Goal: Transaction & Acquisition: Obtain resource

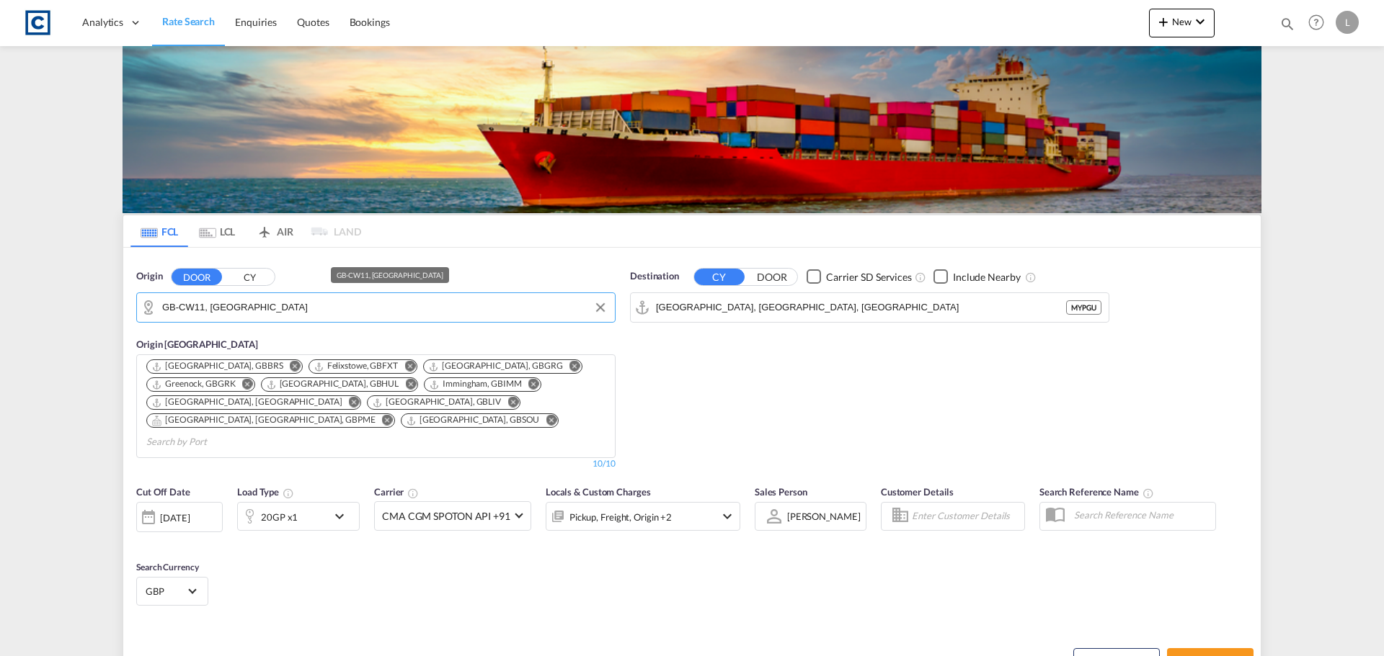
click at [227, 321] on md-autocomplete-wrap "GB-CW11, [GEOGRAPHIC_DATA]" at bounding box center [384, 311] width 445 height 29
click at [233, 310] on input "GB-CW11, [GEOGRAPHIC_DATA]" at bounding box center [384, 308] width 445 height 22
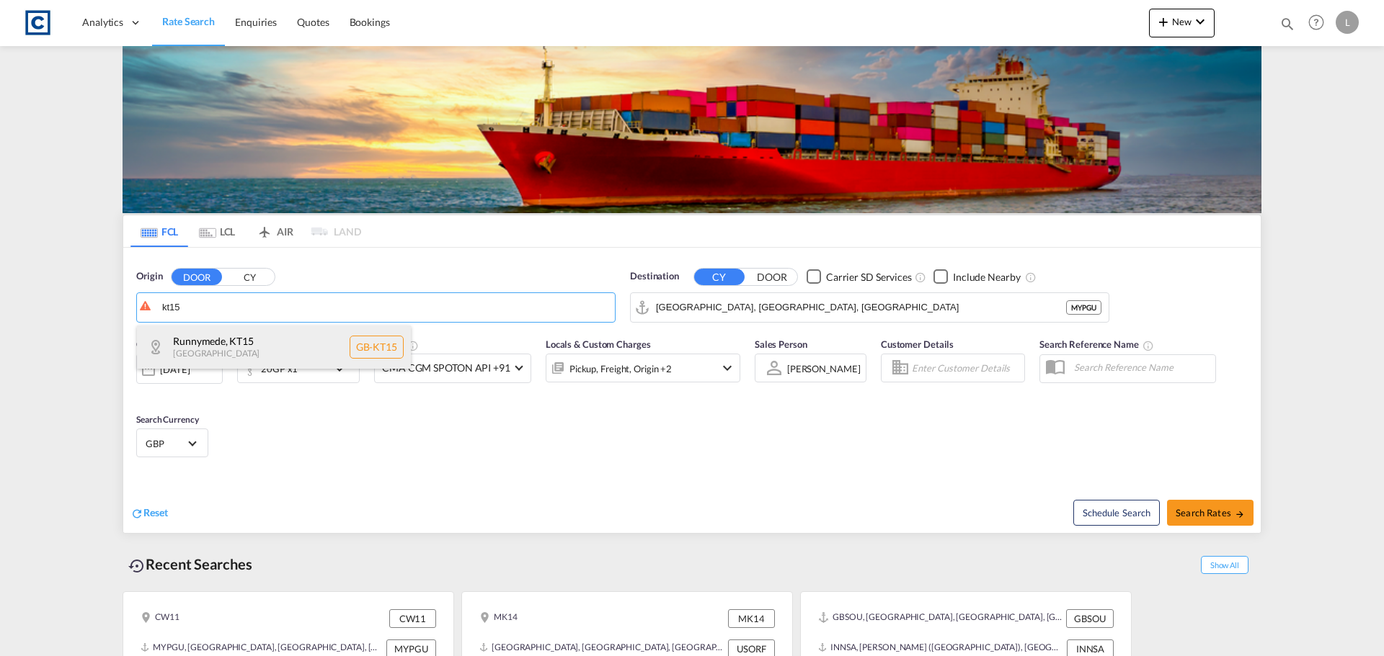
click at [220, 355] on div "Runnymede , KT15 [GEOGRAPHIC_DATA] [GEOGRAPHIC_DATA]-KT15" at bounding box center [274, 347] width 274 height 43
type input "GB-KT15, Runnymede"
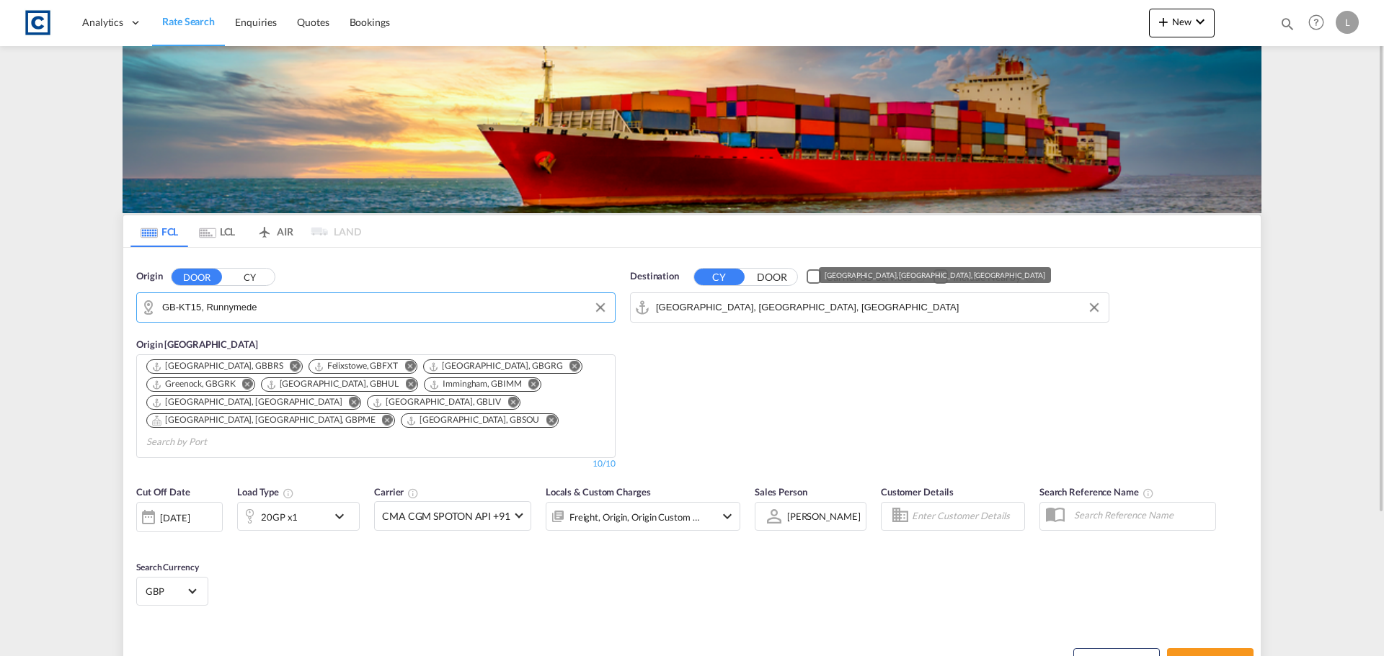
click at [732, 301] on input "[GEOGRAPHIC_DATA], [GEOGRAPHIC_DATA], [GEOGRAPHIC_DATA]" at bounding box center [878, 308] width 445 height 22
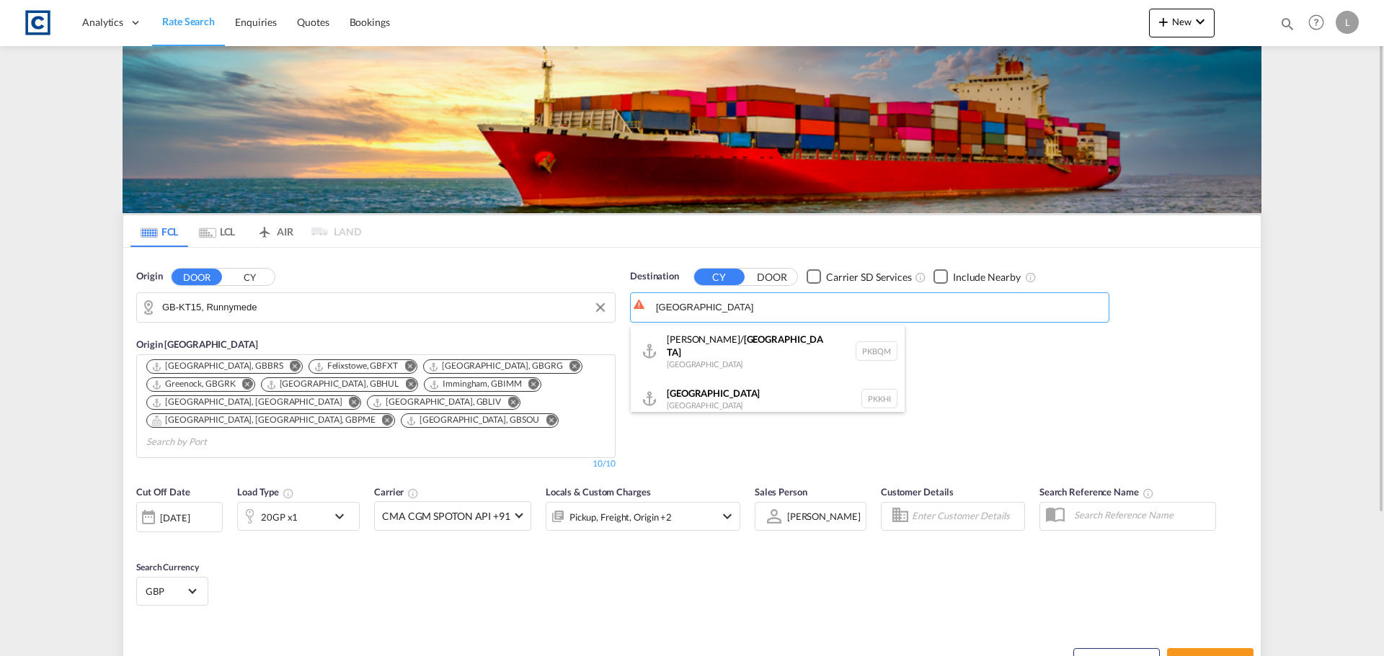
drag, startPoint x: 711, startPoint y: 396, endPoint x: 704, endPoint y: 399, distance: 8.1
click at [712, 396] on div "Karachi [GEOGRAPHIC_DATA] PKKHI" at bounding box center [768, 399] width 274 height 43
type input "[GEOGRAPHIC_DATA], PKKHI"
click at [274, 507] on div "20GP x1" at bounding box center [279, 517] width 37 height 20
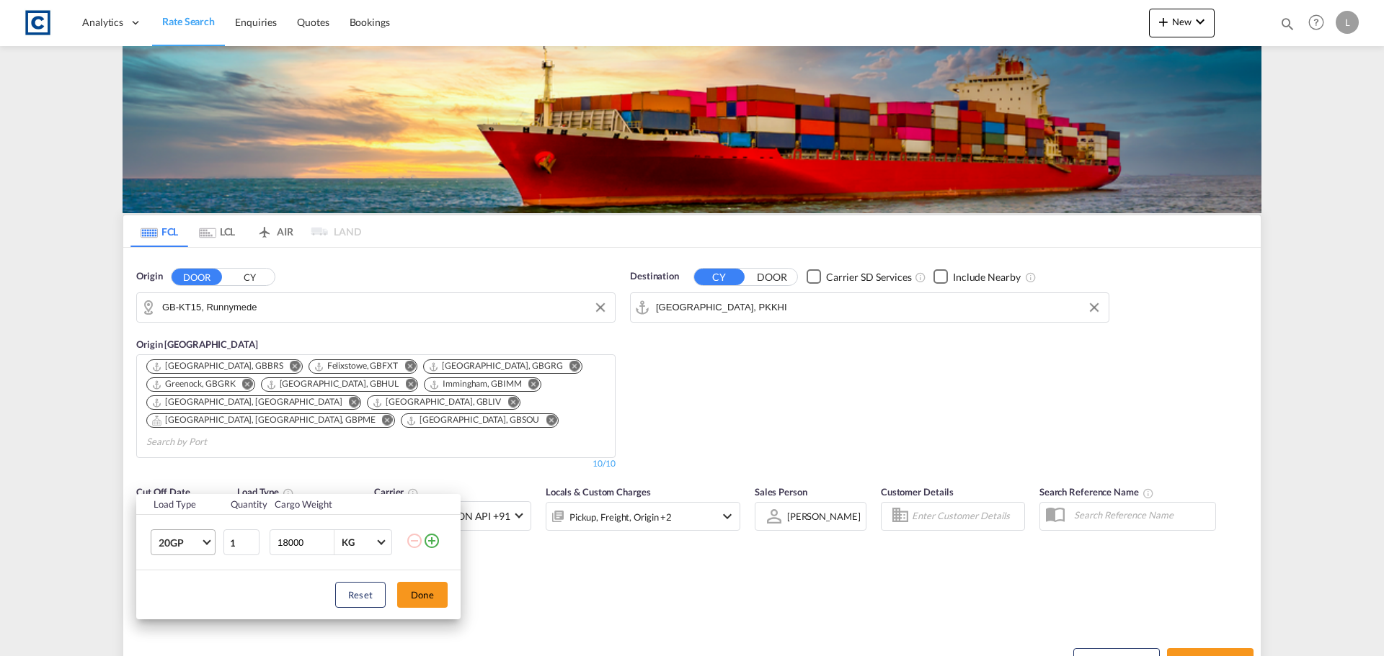
click at [184, 548] on span "20GP" at bounding box center [180, 543] width 42 height 14
drag, startPoint x: 183, startPoint y: 556, endPoint x: 210, endPoint y: 560, distance: 27.0
click at [184, 556] on div "40HC" at bounding box center [172, 552] width 27 height 14
click at [423, 593] on button "Done" at bounding box center [422, 595] width 50 height 26
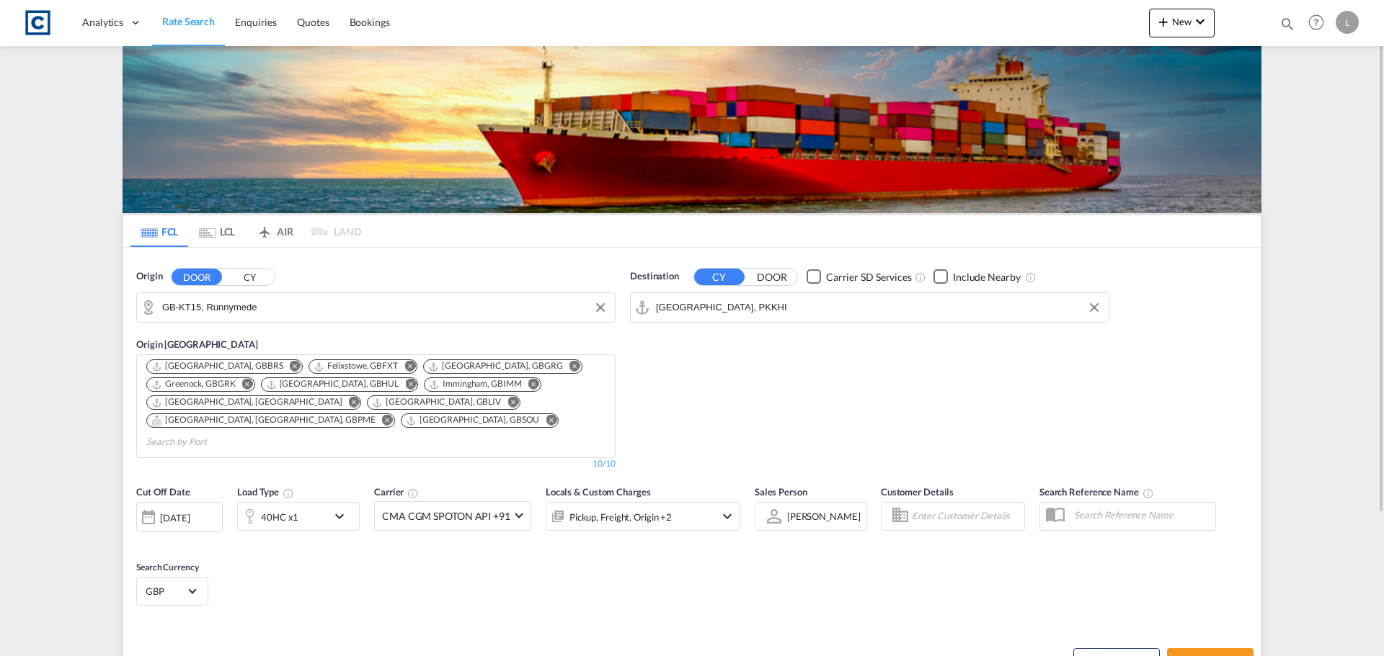
click at [695, 507] on div "Pickup, Freight, Origin +2" at bounding box center [623, 516] width 154 height 29
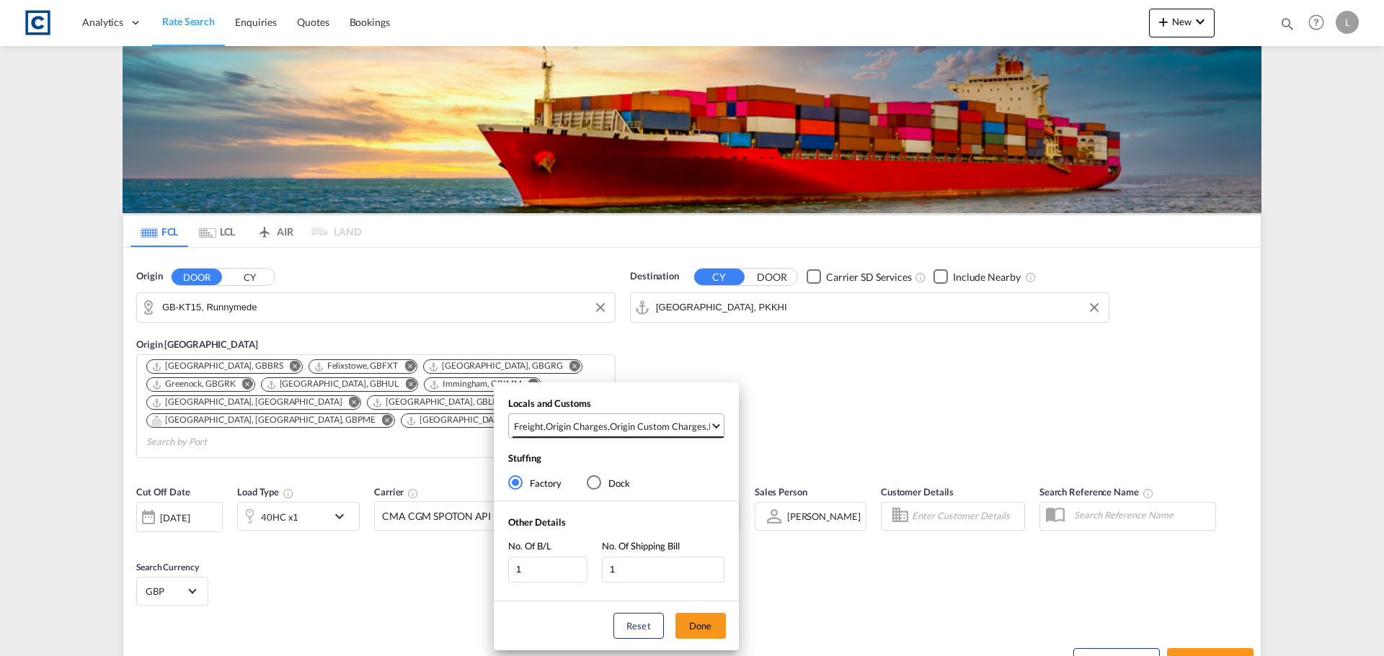
click at [674, 424] on div "Origin Custom Charges" at bounding box center [658, 426] width 97 height 13
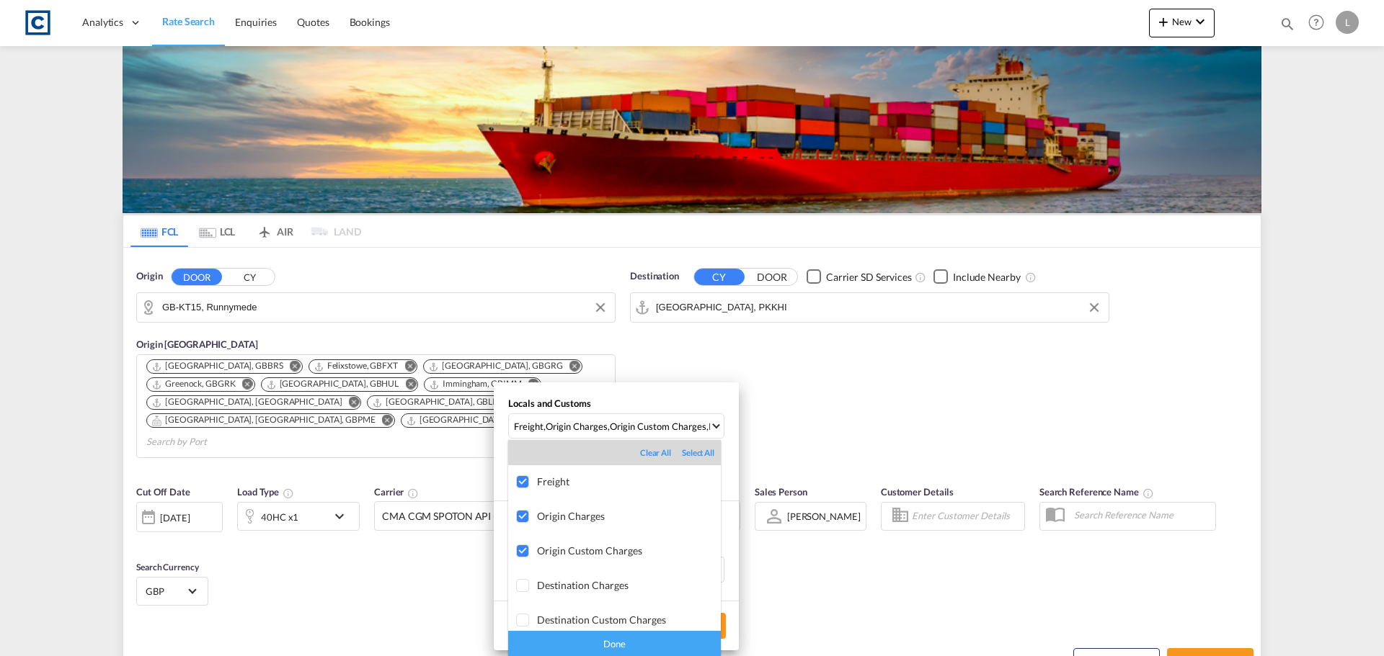
click at [638, 645] on div "Done" at bounding box center [614, 643] width 213 height 25
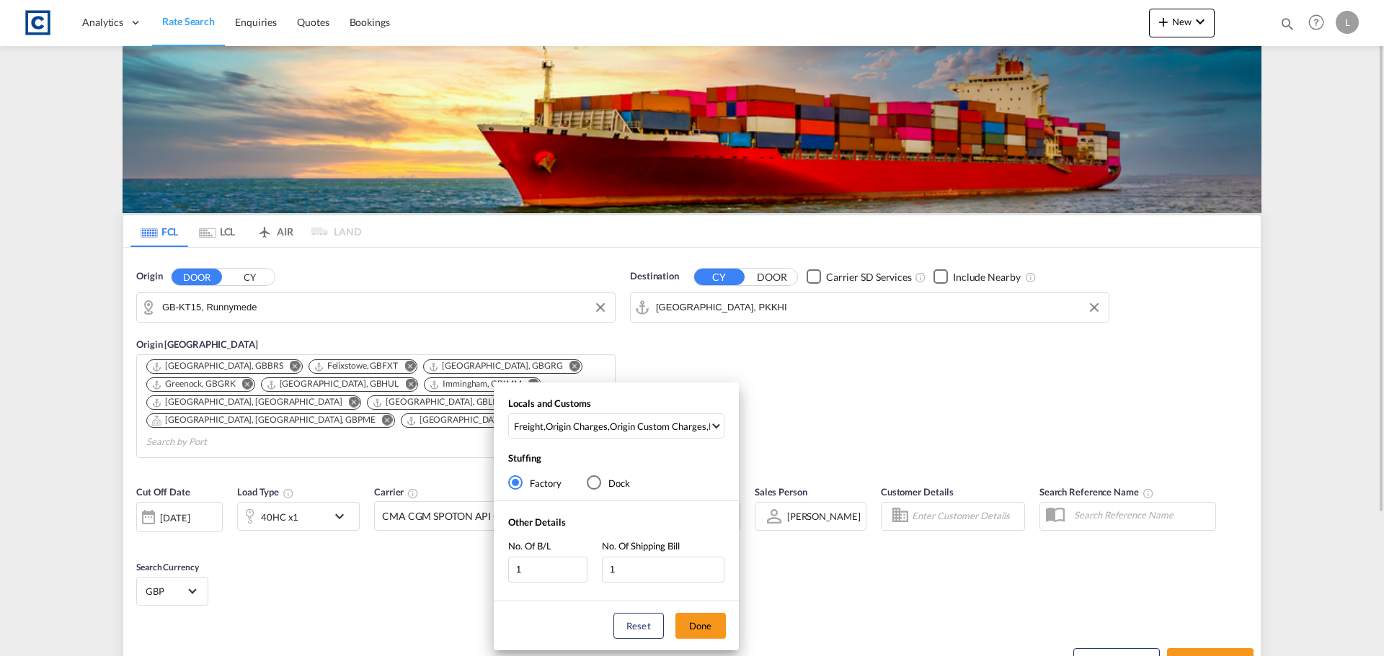
drag, startPoint x: 695, startPoint y: 630, endPoint x: 858, endPoint y: 636, distance: 163.7
click at [701, 630] on button "Done" at bounding box center [700, 626] width 50 height 26
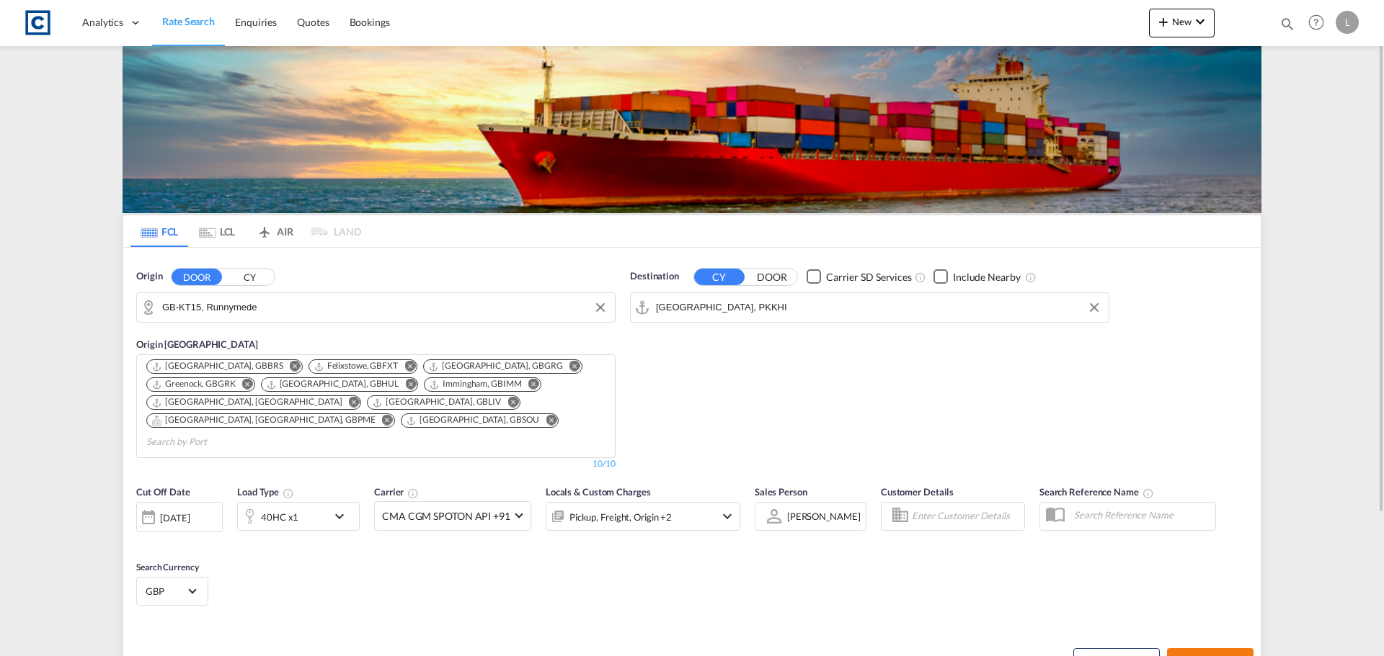
click at [1206, 649] on button "Search Rates" at bounding box center [1210, 662] width 86 height 26
type input "KT15 to PKKHI / [DATE]"
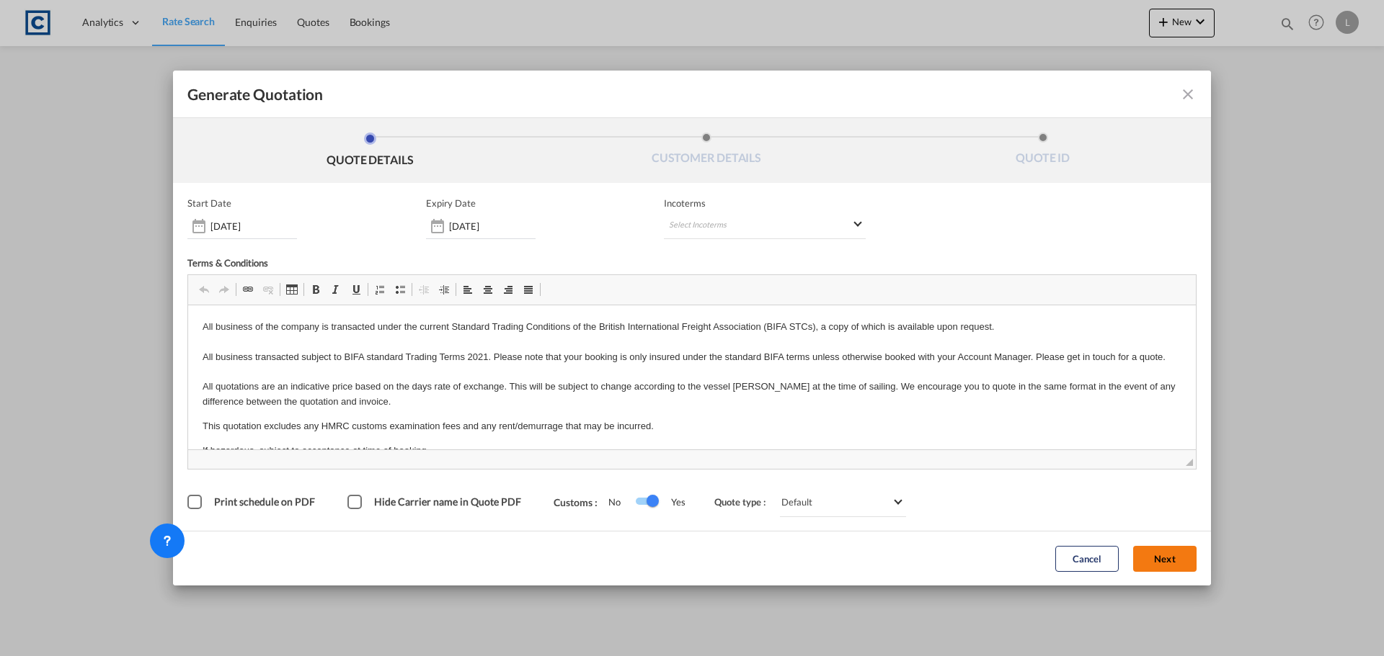
click at [1181, 558] on button "Next" at bounding box center [1164, 559] width 63 height 26
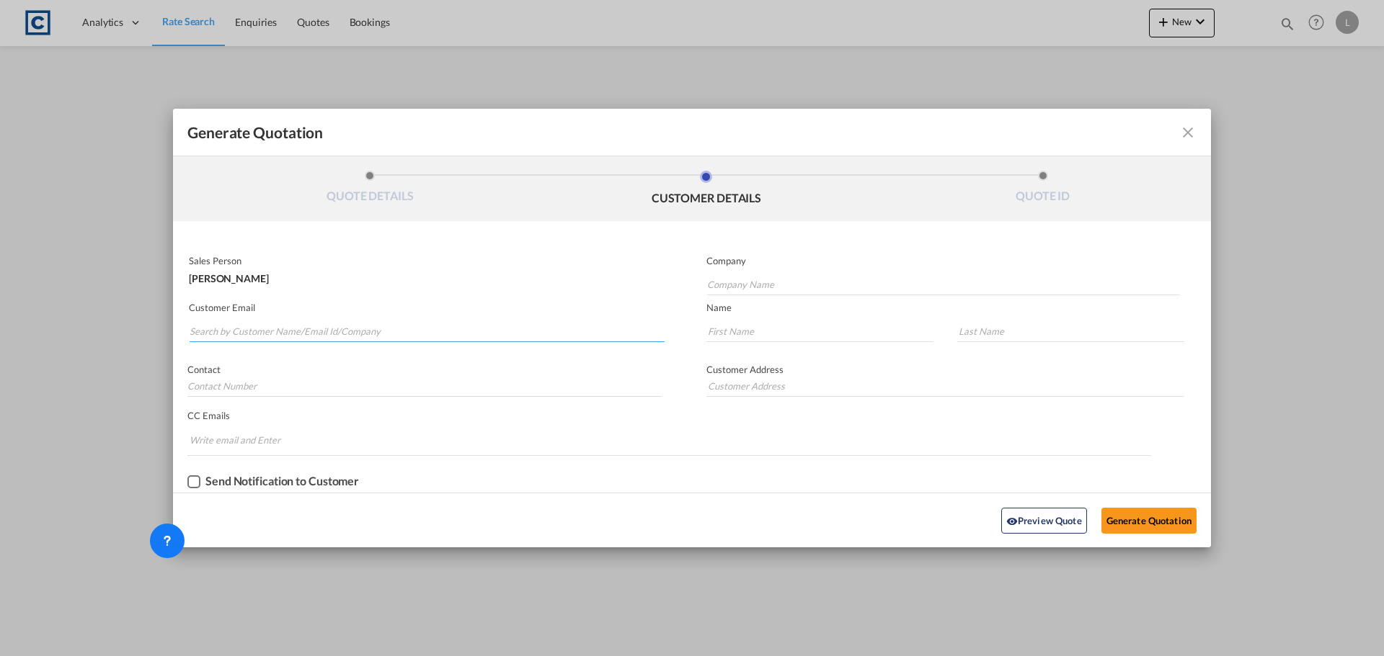
click at [484, 322] on input "Search by Customer Name/Email Id/Company" at bounding box center [427, 332] width 475 height 22
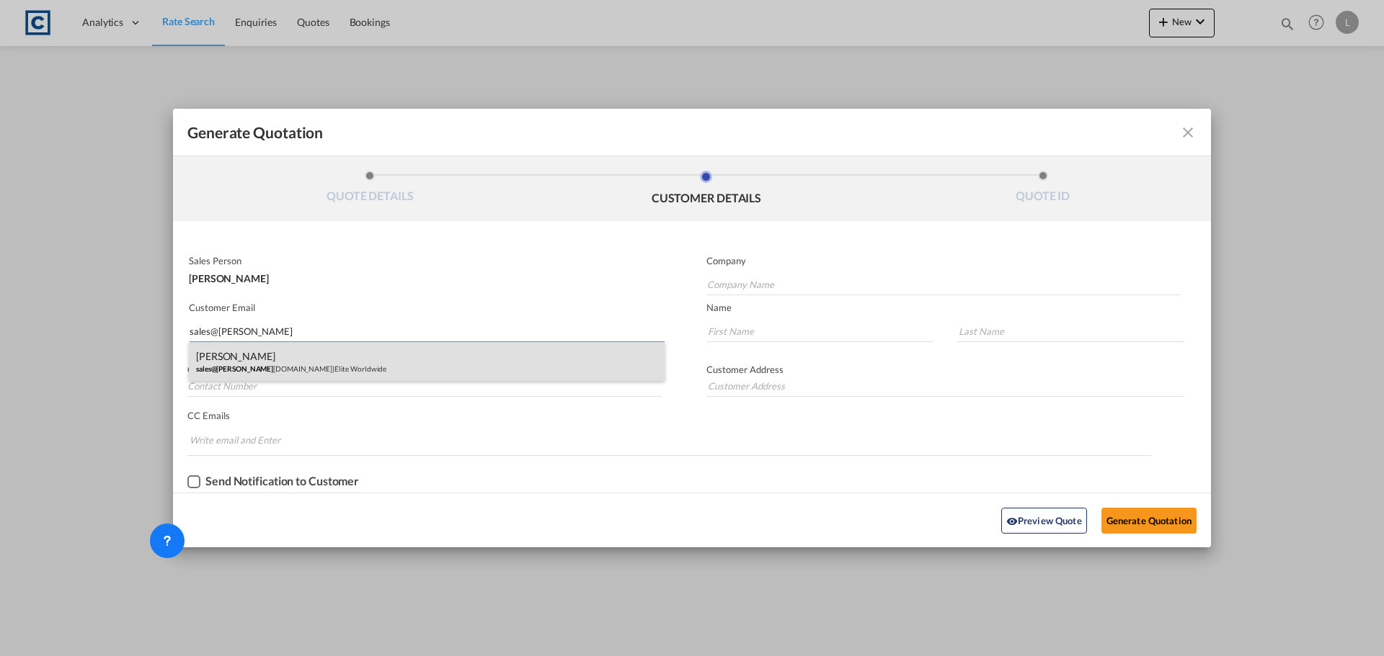
type input "sales@[PERSON_NAME]"
click at [332, 364] on div "[PERSON_NAME] sales@[PERSON_NAME] [DOMAIN_NAME] | Elite Worldwide" at bounding box center [427, 361] width 476 height 39
type input "Elite Worldwide"
type input "[EMAIL_ADDRESS][DOMAIN_NAME]"
type input "[PERSON_NAME]"
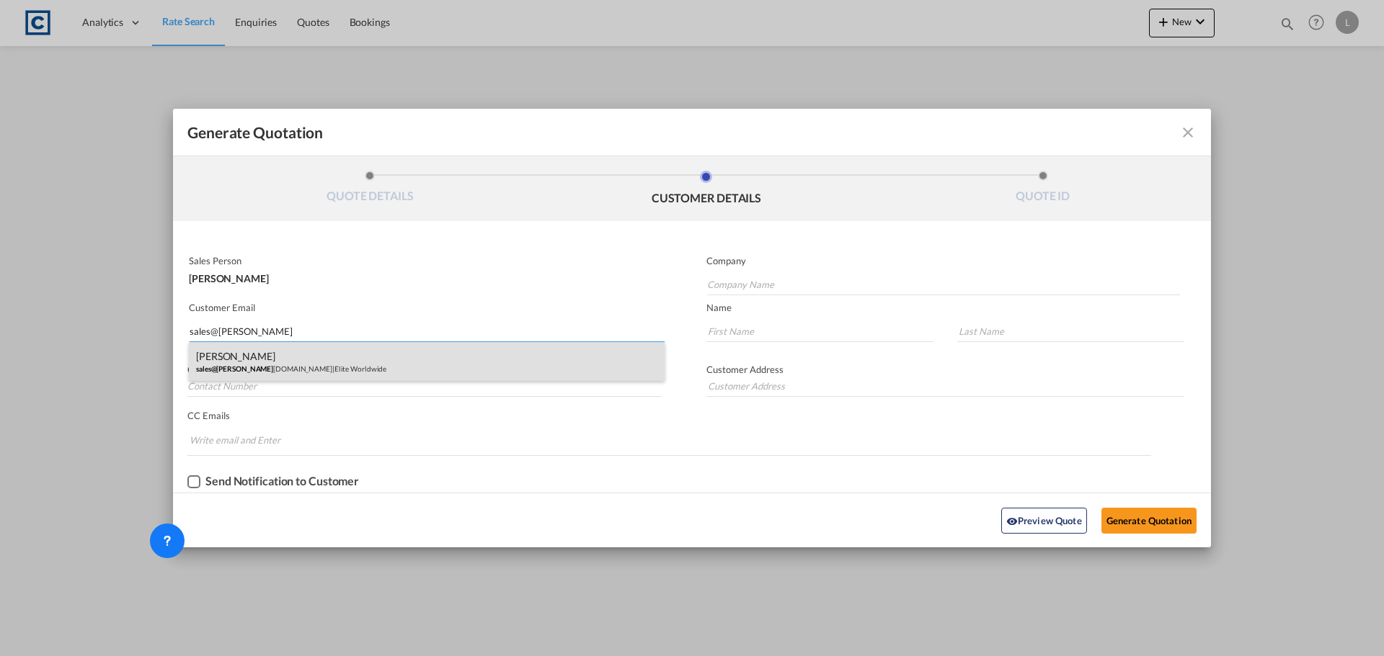
type input "[PERSON_NAME]"
type input "F1/[STREET_ADDRESS][PERSON_NAME]"
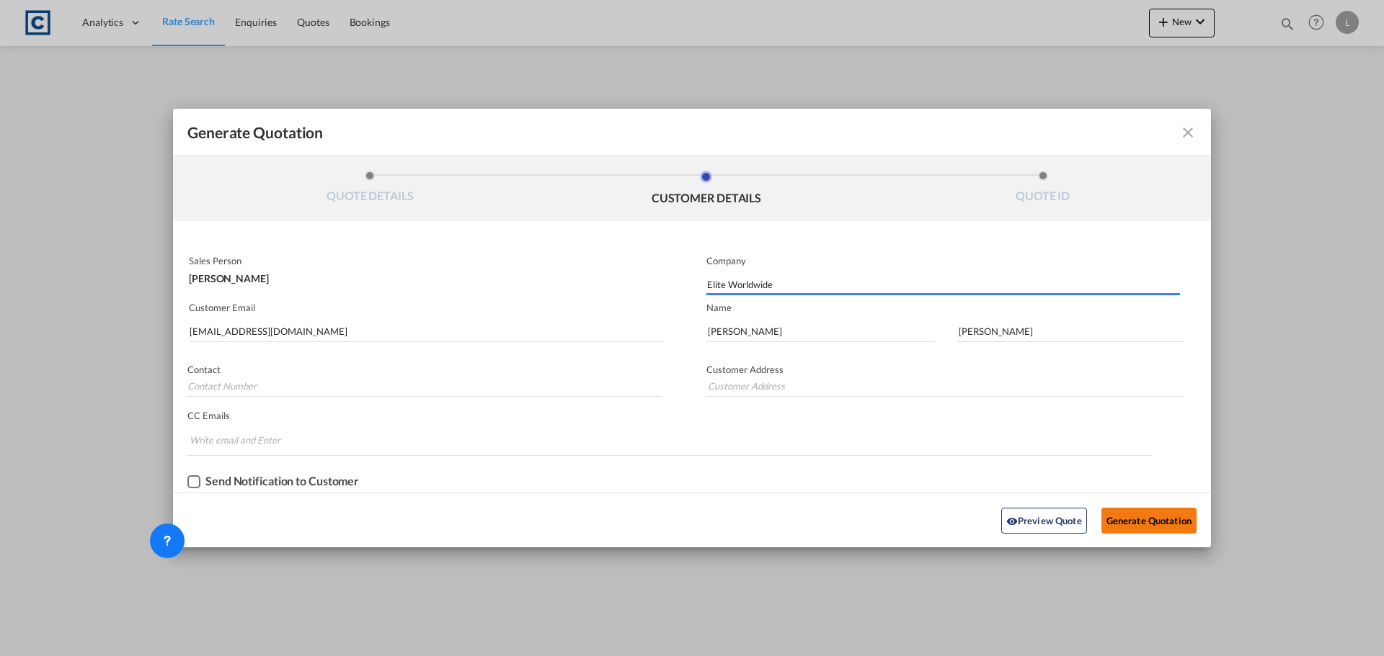
click at [1147, 517] on button "Generate Quotation" at bounding box center [1148, 521] width 95 height 26
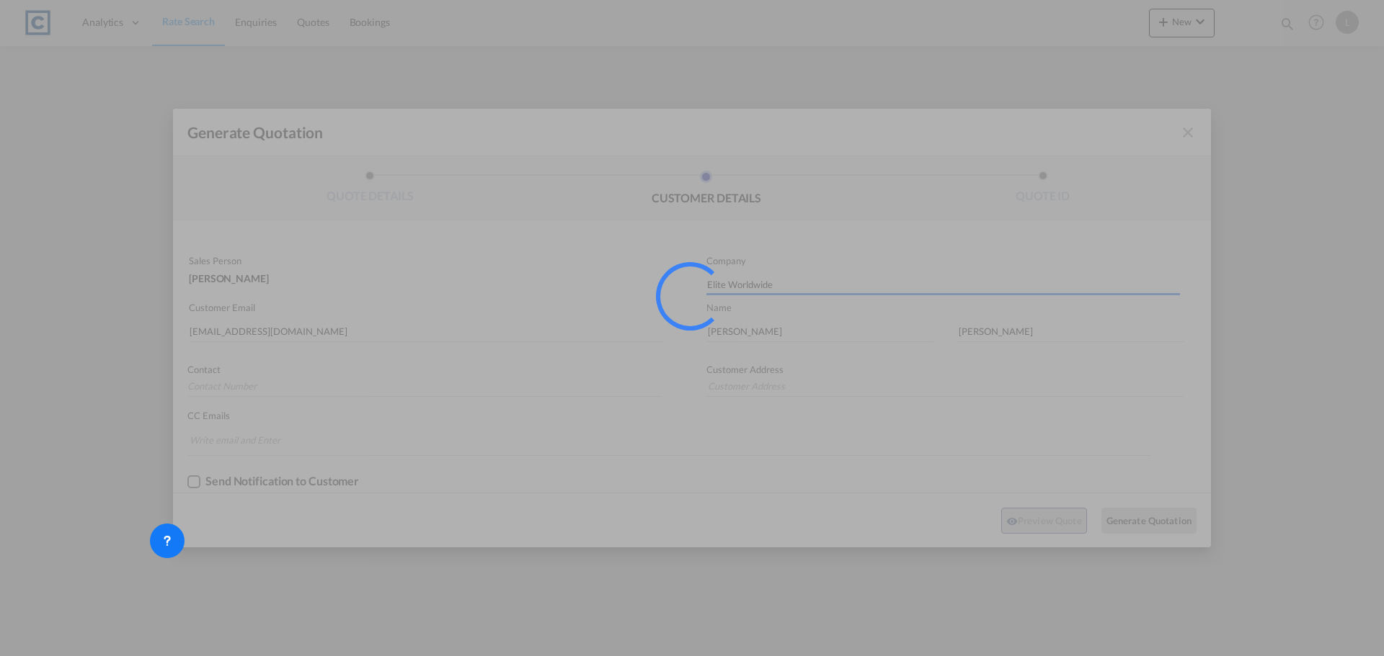
type input "F1/[STREET_ADDRESS][PERSON_NAME]"
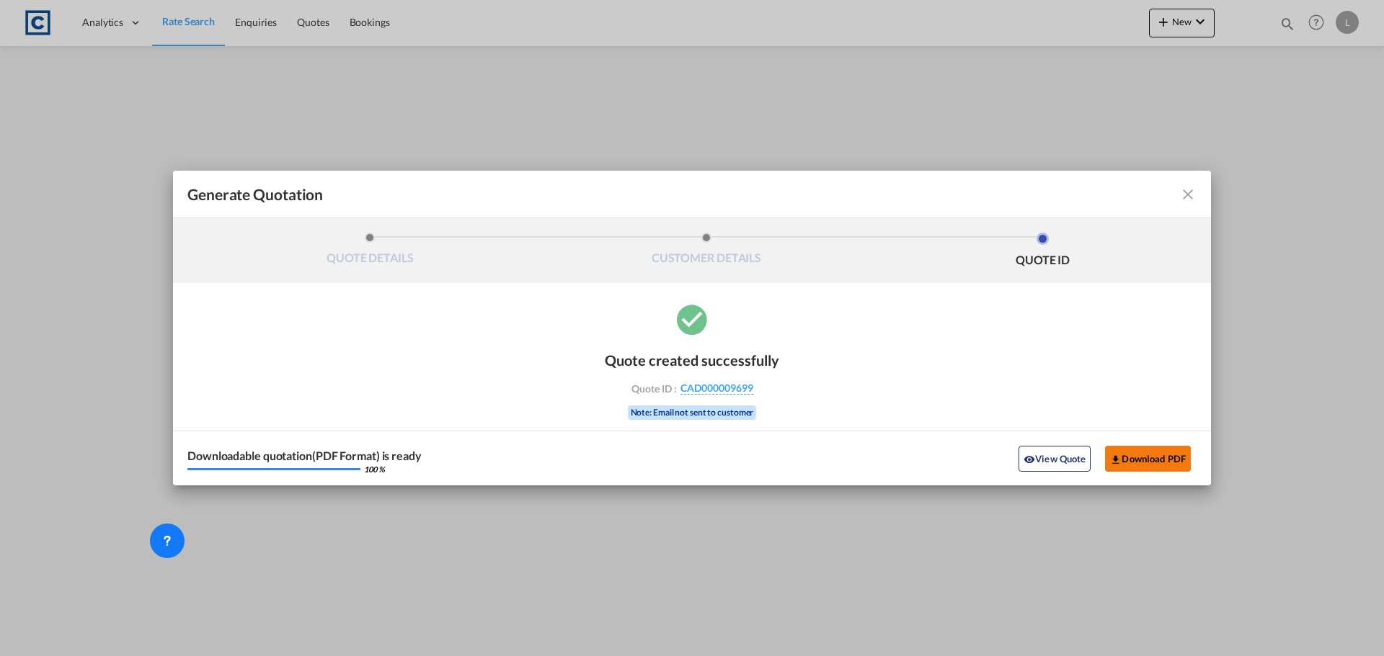
click at [1170, 446] on button "Download PDF" at bounding box center [1148, 459] width 86 height 26
drag, startPoint x: 1184, startPoint y: 197, endPoint x: 1195, endPoint y: 190, distance: 12.6
click at [1184, 197] on md-icon "icon-close fg-AAA8AD cursor m-0" at bounding box center [1187, 194] width 17 height 17
